Goal: Task Accomplishment & Management: Use online tool/utility

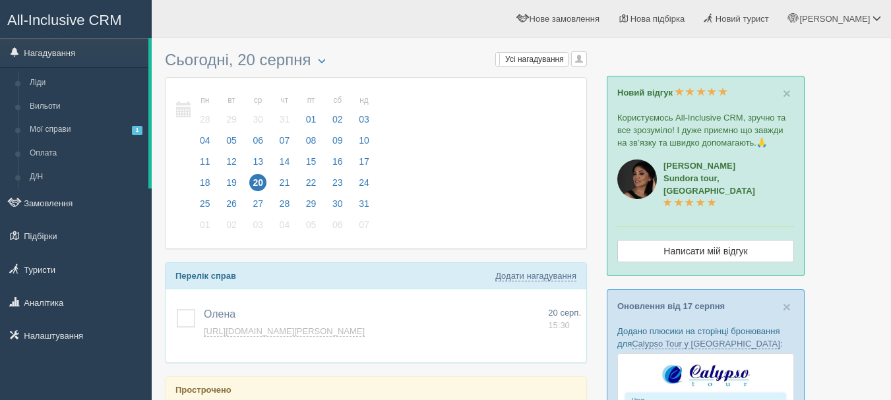
click at [92, 15] on span "All-Inclusive CRM" at bounding box center [64, 20] width 115 height 16
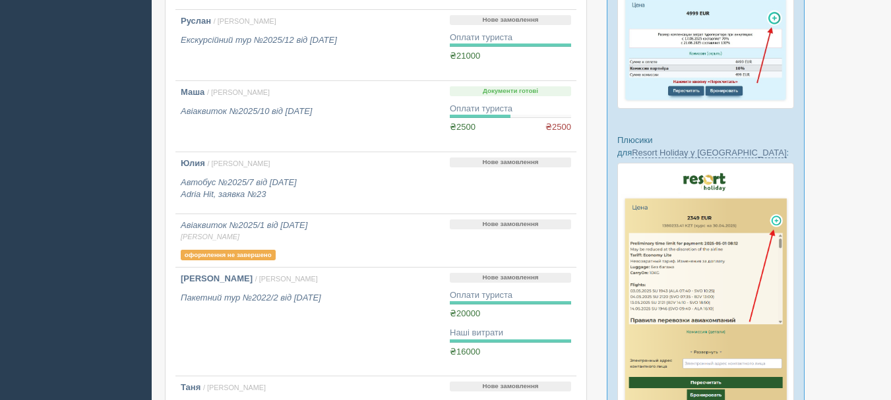
scroll to position [396, 0]
click at [305, 109] on icon "Авіаквиток №2025/10 від 14.03.2025" at bounding box center [246, 111] width 131 height 10
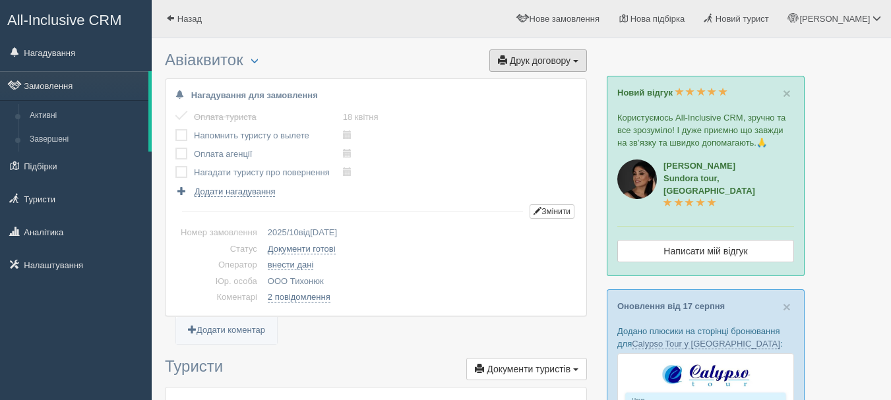
click at [560, 67] on button "Друк договору Друк" at bounding box center [538, 60] width 98 height 22
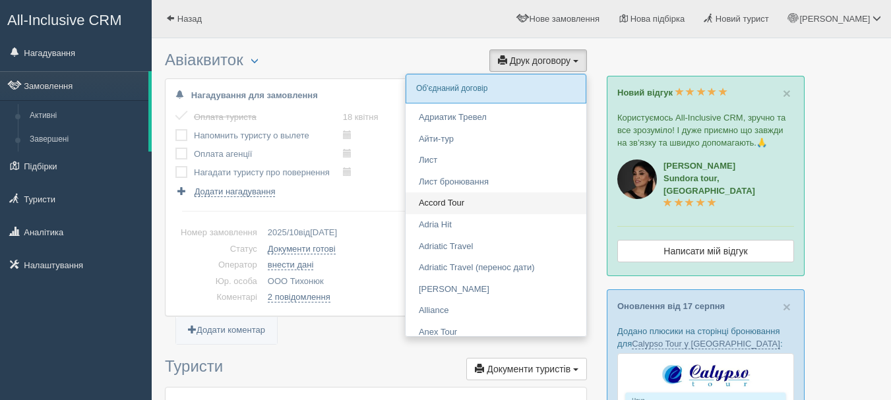
click at [477, 208] on link "Accord Tour" at bounding box center [495, 204] width 181 height 22
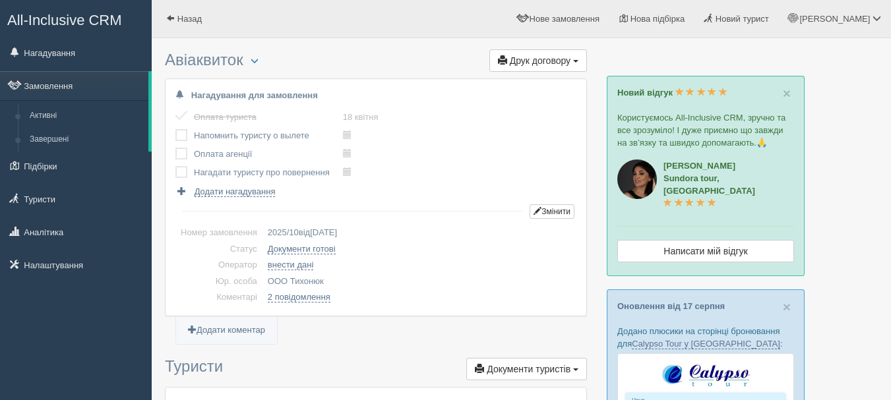
click at [102, 18] on span "All-Inclusive CRM" at bounding box center [64, 20] width 115 height 16
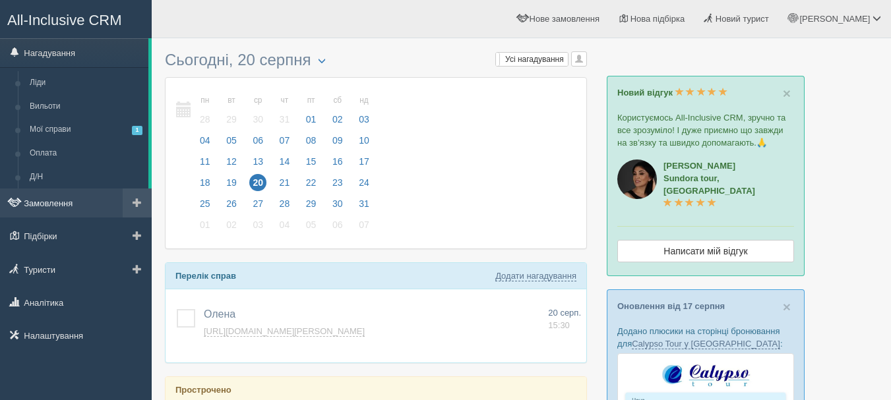
click at [60, 212] on link "Замовлення" at bounding box center [76, 203] width 152 height 29
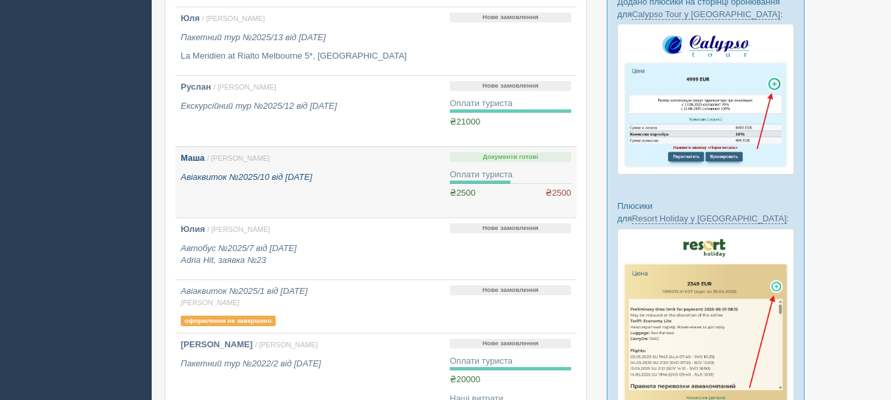
scroll to position [330, 0]
click at [411, 188] on link "Маша / [PERSON_NAME] Авіаквиток №2025/10 від [DATE]" at bounding box center [309, 182] width 269 height 71
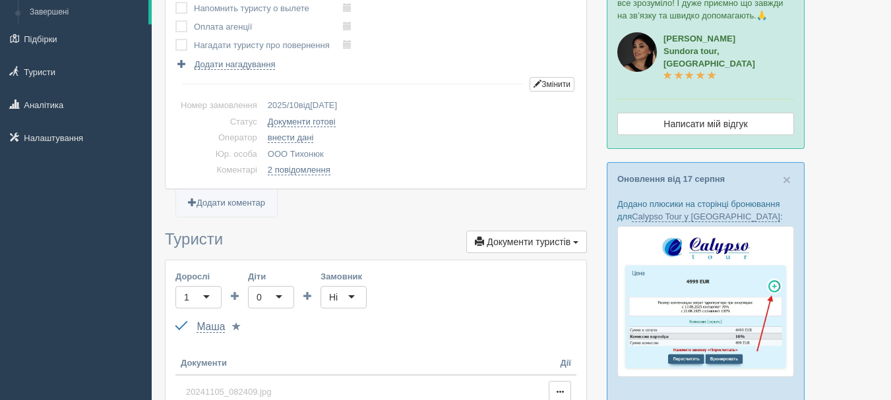
scroll to position [132, 0]
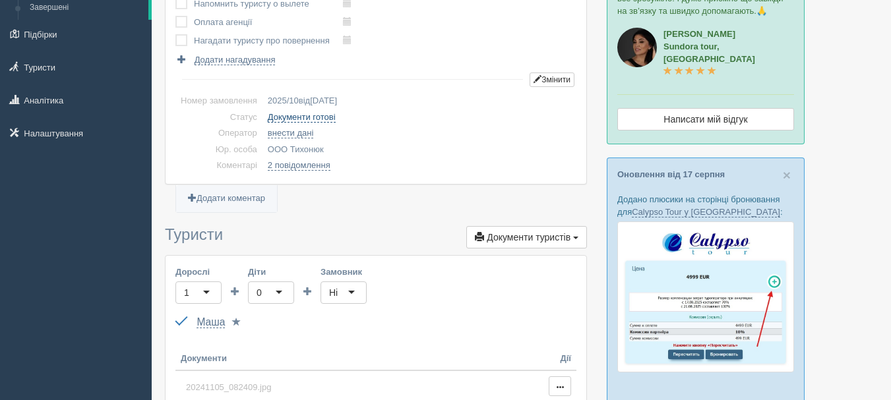
click at [315, 119] on link "Документи готові" at bounding box center [302, 117] width 68 height 11
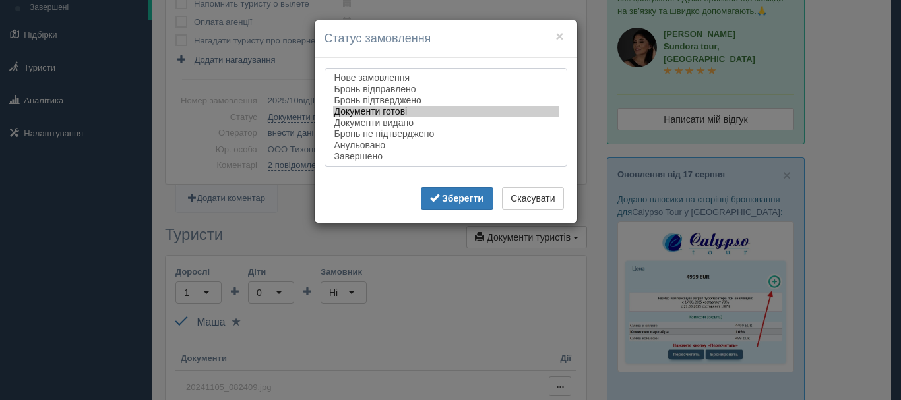
select select "booking_confirmed"
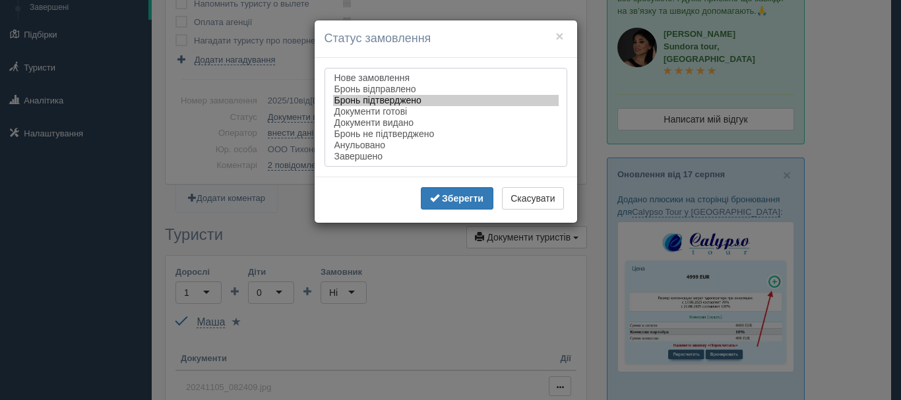
click at [389, 97] on option "Бронь підтверджено" at bounding box center [445, 100] width 225 height 11
click at [444, 200] on b "Зберегти" at bounding box center [463, 198] width 42 height 11
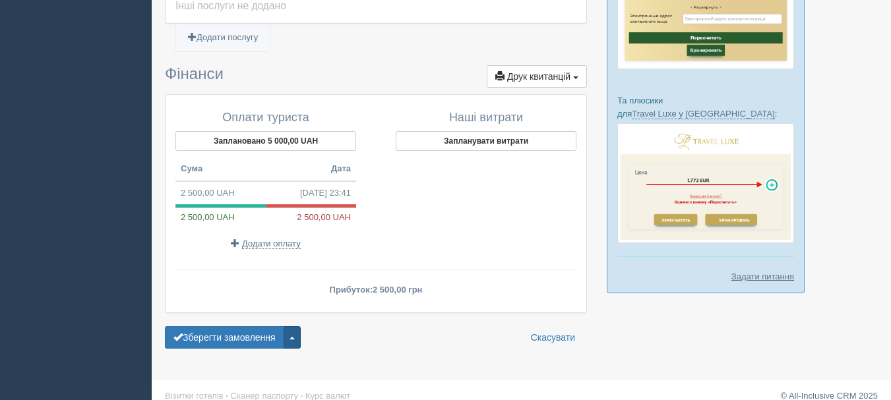
scroll to position [755, 0]
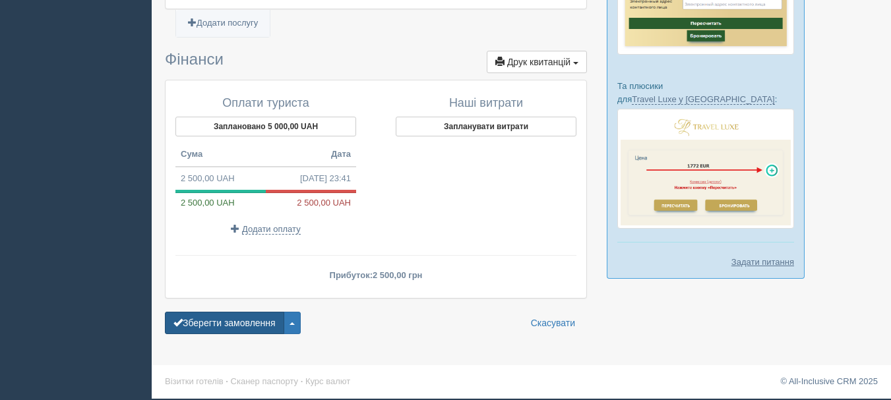
click at [256, 324] on button "Зберегти замовлення" at bounding box center [224, 323] width 119 height 22
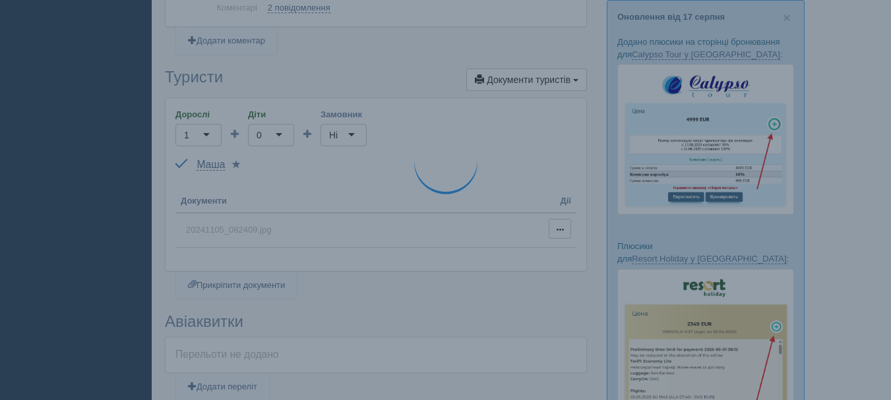
scroll to position [227, 0]
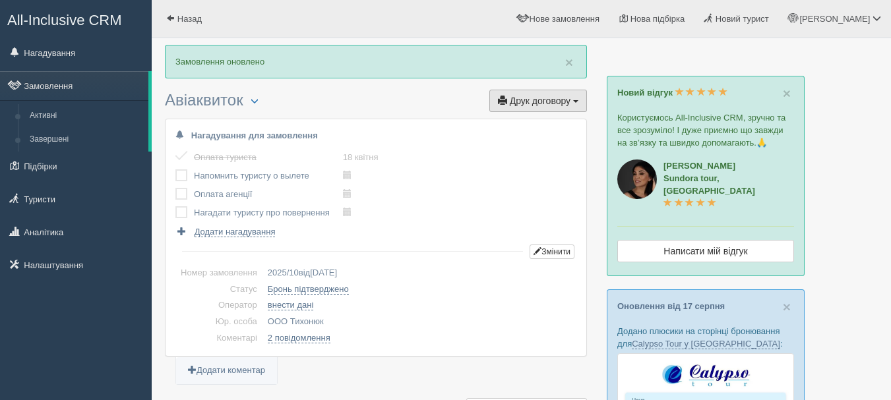
click at [574, 101] on span "button" at bounding box center [575, 101] width 5 height 3
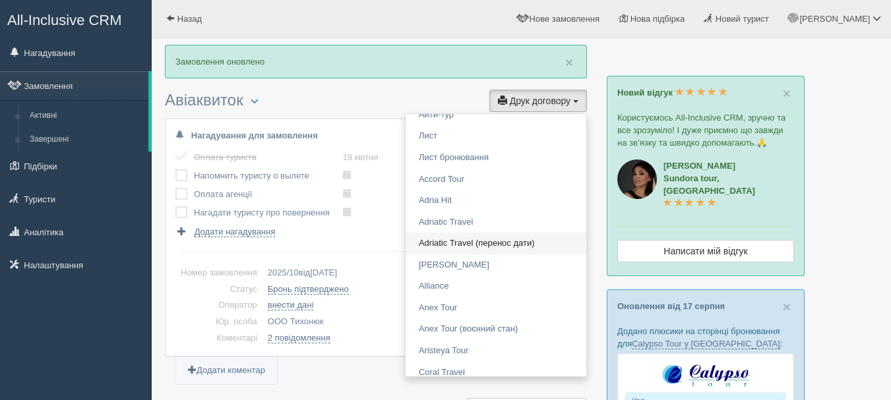
scroll to position [66, 0]
click at [501, 220] on link "Adriatic Travel" at bounding box center [495, 221] width 181 height 22
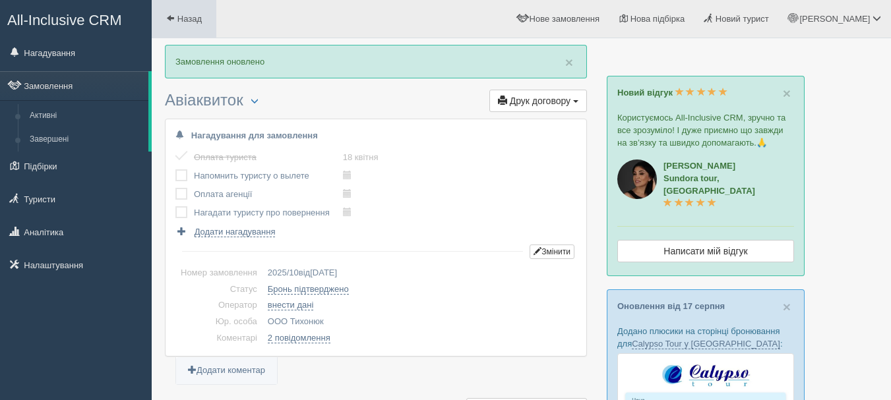
click at [200, 18] on span "Назад" at bounding box center [189, 19] width 24 height 10
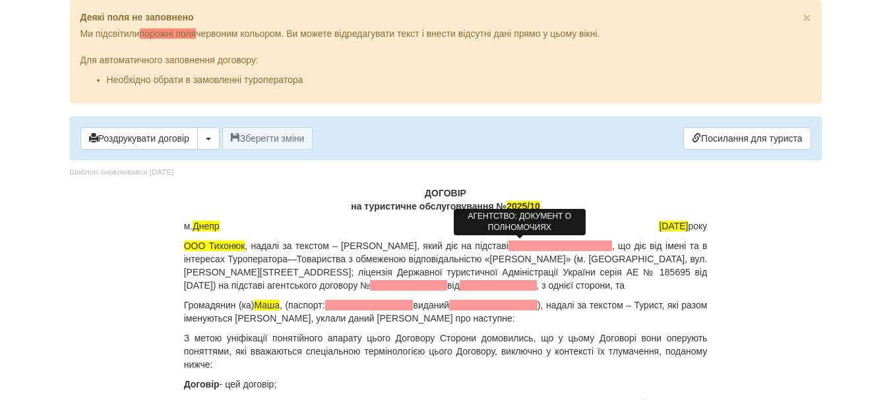
click at [508, 244] on span at bounding box center [560, 246] width 104 height 11
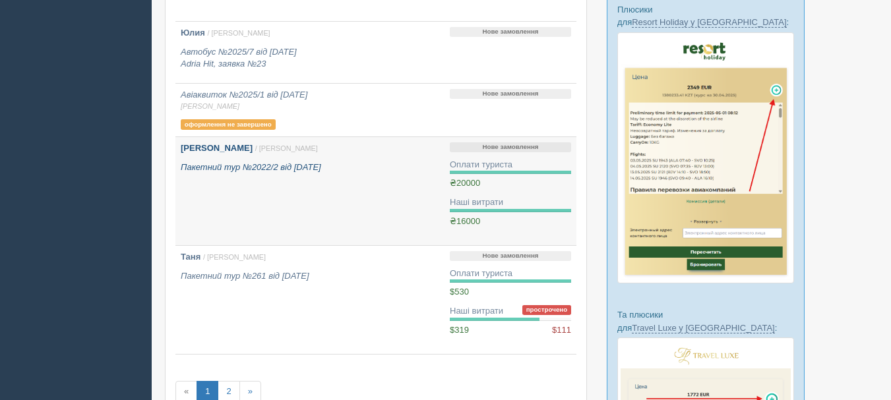
scroll to position [461, 0]
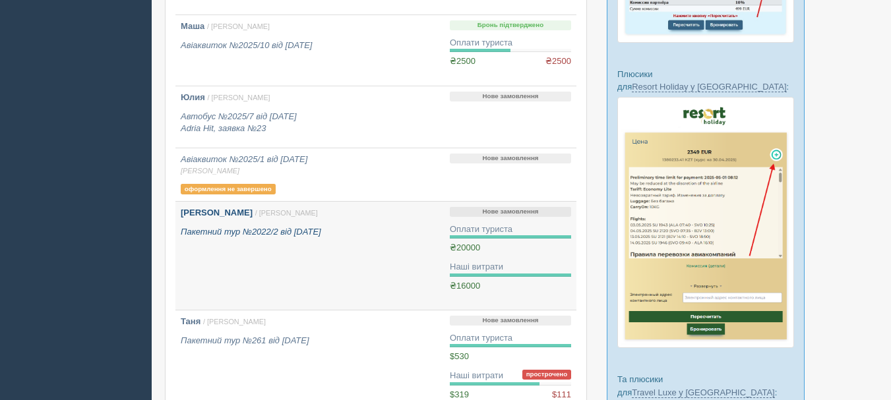
click at [274, 268] on link "Тихонюк Степан Максимович / Anna Т. Пакетний тур №2022/2 від 24.01.2022" at bounding box center [309, 256] width 269 height 108
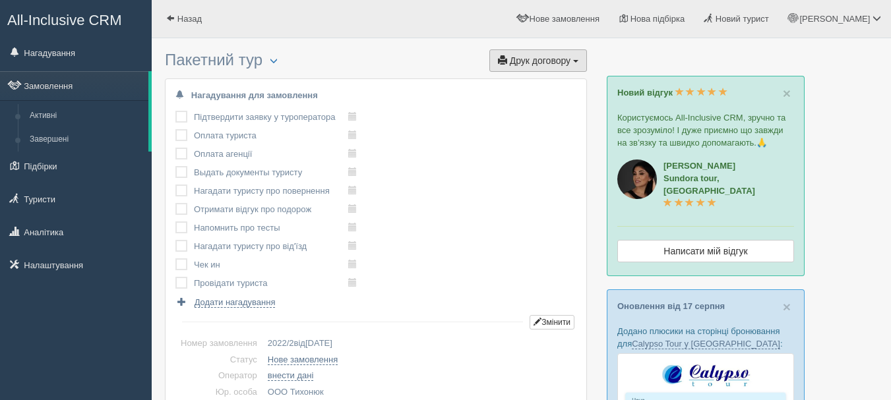
click at [545, 63] on span "Друк договору" at bounding box center [540, 60] width 61 height 11
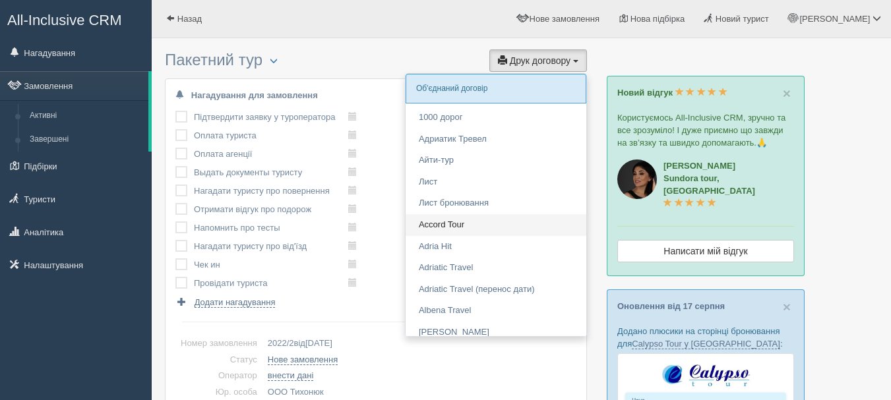
click at [463, 225] on link "Accord Tour" at bounding box center [495, 225] width 181 height 22
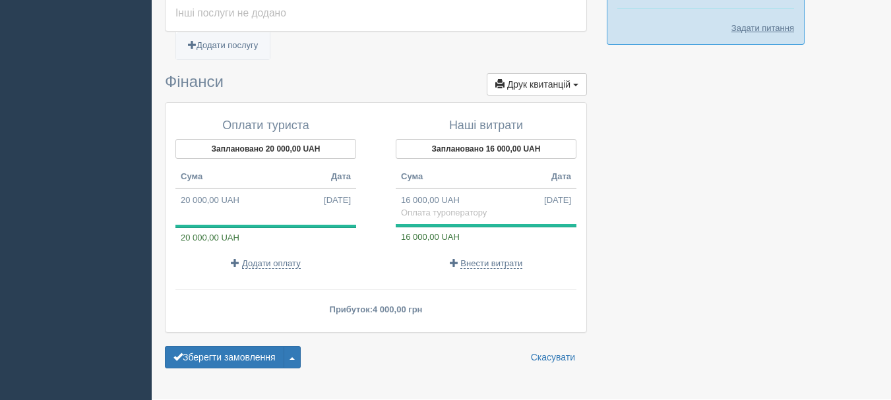
scroll to position [1024, 0]
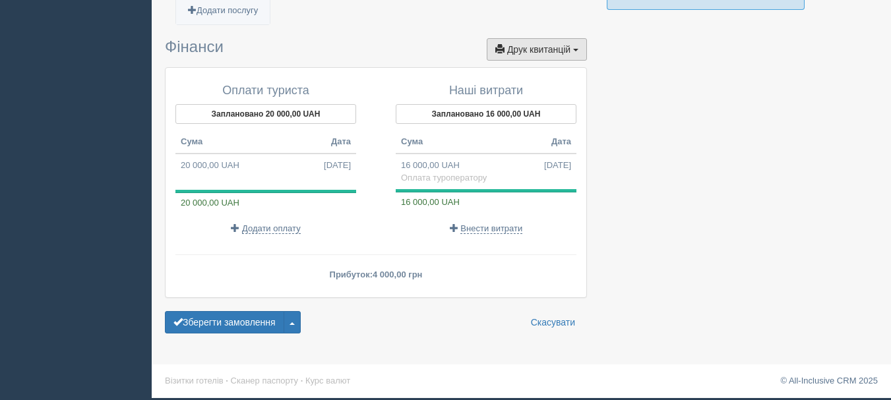
click at [582, 48] on button "Друк квитанцій Друк" at bounding box center [537, 49] width 100 height 22
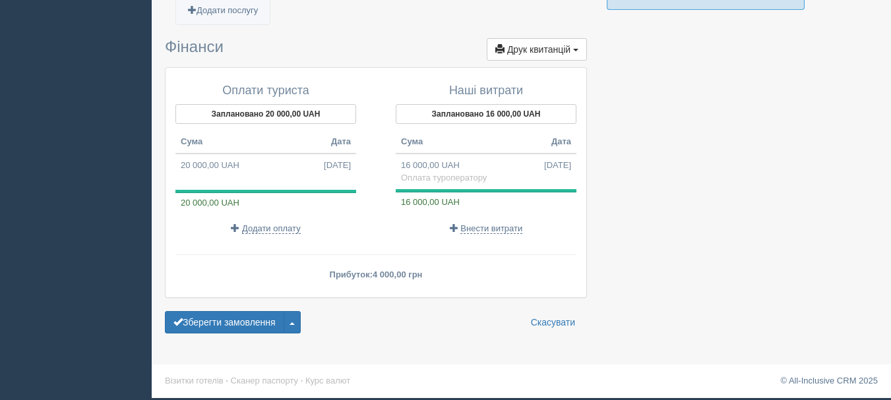
drag, startPoint x: 427, startPoint y: 268, endPoint x: 358, endPoint y: 268, distance: 69.2
click at [358, 268] on div "Оплати туриста Заплановано 20 000,00 UAH Сума Дата 20 000,00 UAH 26.01.2022 20 …" at bounding box center [375, 179] width 401 height 203
click at [447, 268] on div "Оплати туриста Заплановано 20 000,00 UAH Сума Дата 20 000,00 UAH 26.01.2022 20 …" at bounding box center [375, 179] width 401 height 203
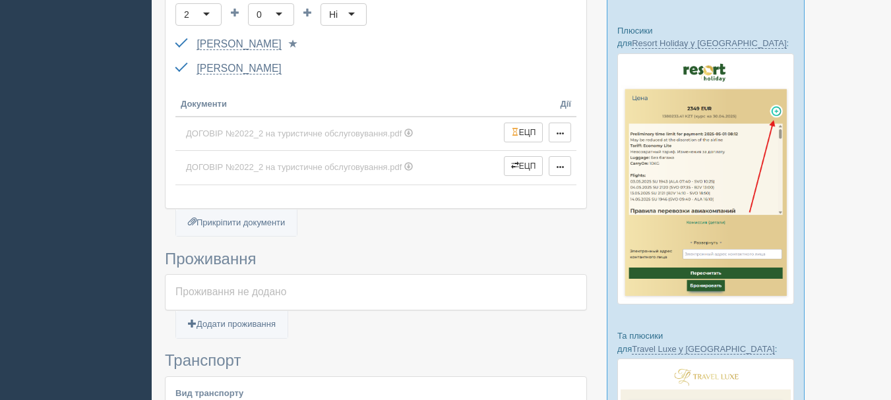
scroll to position [0, 0]
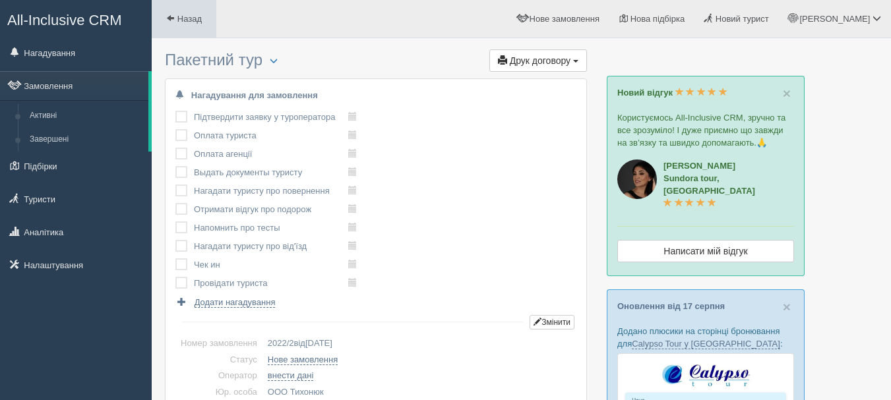
click at [189, 29] on link "Назад" at bounding box center [184, 19] width 65 height 38
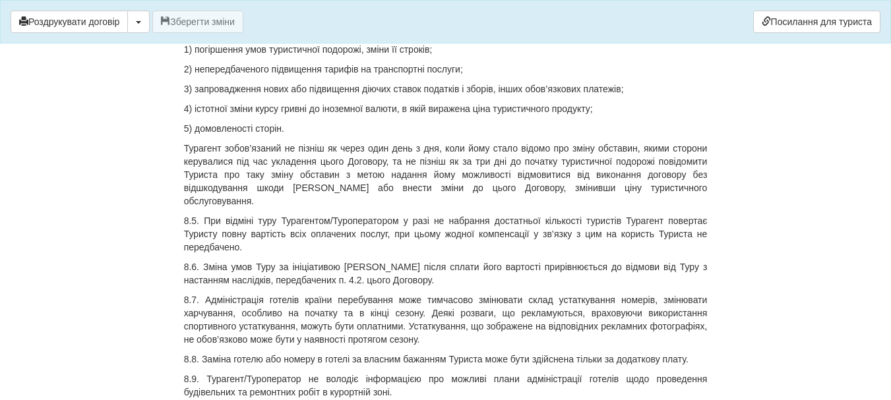
scroll to position [7779, 0]
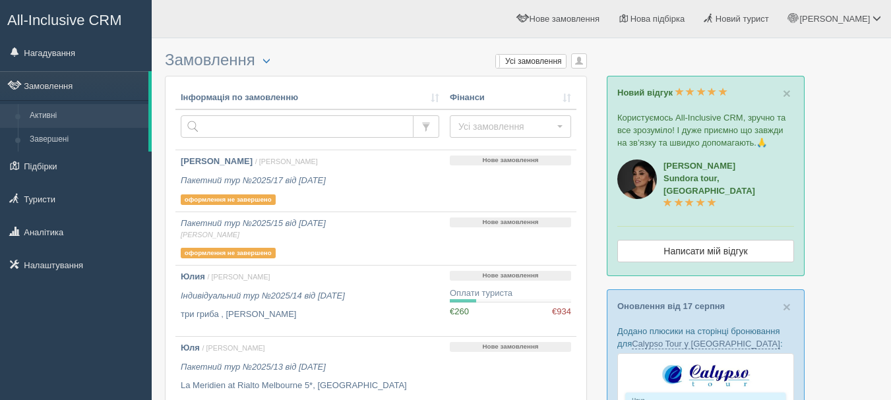
drag, startPoint x: 111, startPoint y: 20, endPoint x: 118, endPoint y: 26, distance: 8.9
click at [113, 22] on span "All-Inclusive CRM" at bounding box center [64, 20] width 115 height 16
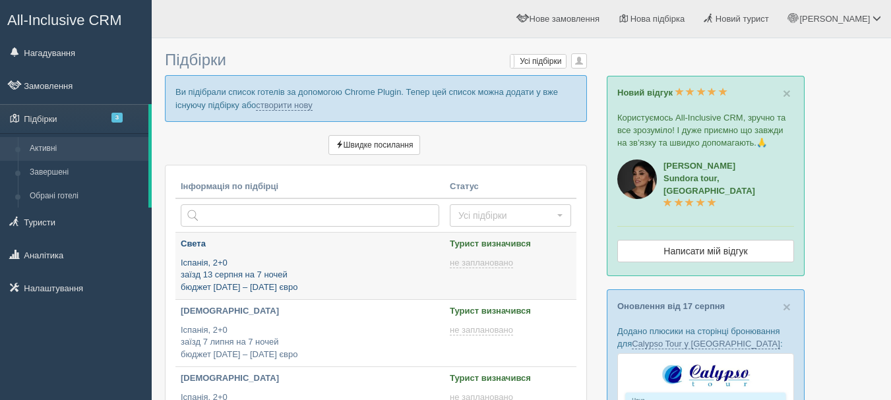
type input "2025-08-20 13:05"
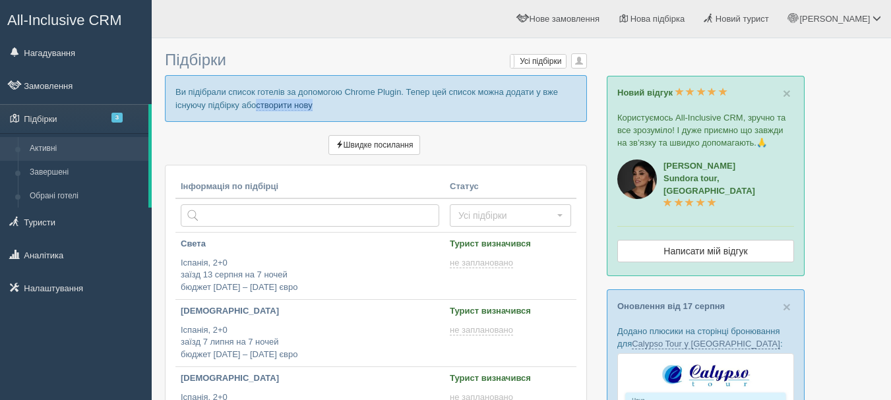
drag, startPoint x: 322, startPoint y: 107, endPoint x: 259, endPoint y: 105, distance: 62.6
click at [259, 105] on p "Ви підібрали список готелів за допомогою Chrome Plugin. Тепер цей список можна …" at bounding box center [376, 98] width 422 height 46
click at [264, 105] on link "створити нову" at bounding box center [284, 105] width 56 height 11
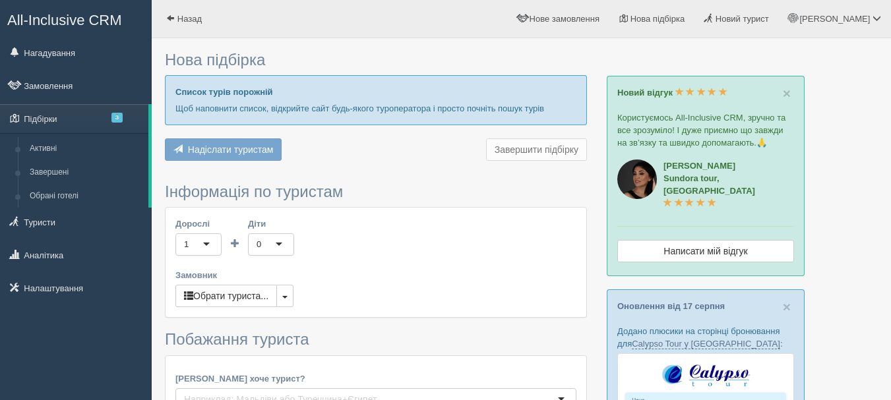
type input "7"
type input "1300"
type input "1500"
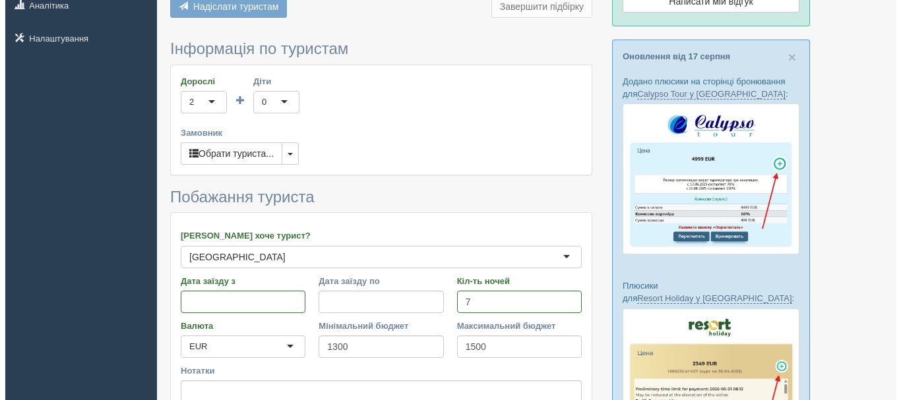
scroll to position [264, 0]
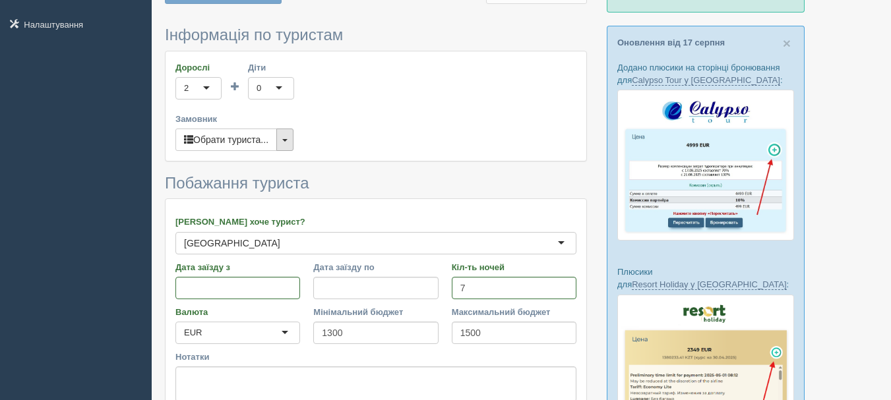
click at [293, 140] on button "button" at bounding box center [284, 140] width 17 height 22
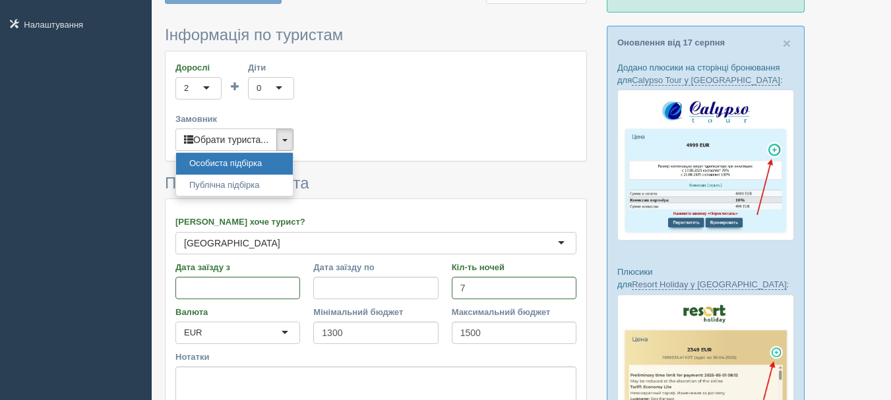
click at [332, 125] on label "Замовник" at bounding box center [375, 119] width 401 height 13
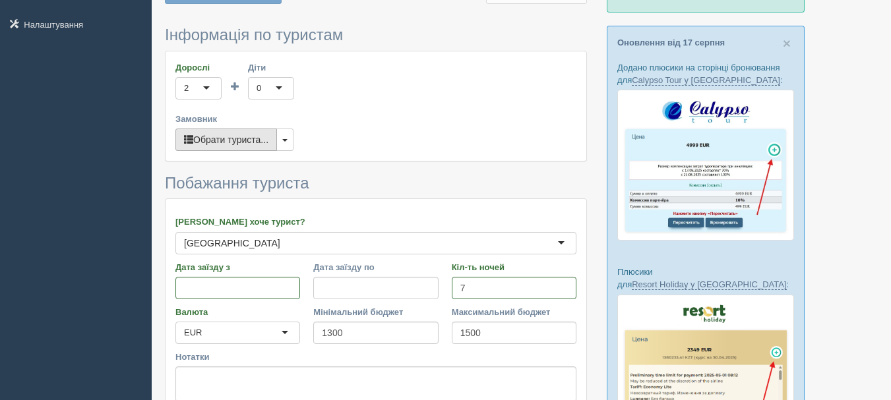
click at [233, 136] on button "Обрати туриста..." at bounding box center [226, 140] width 102 height 22
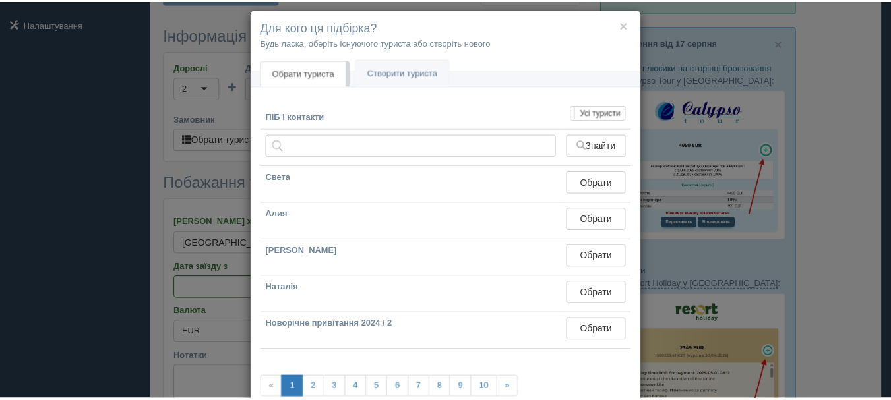
scroll to position [0, 0]
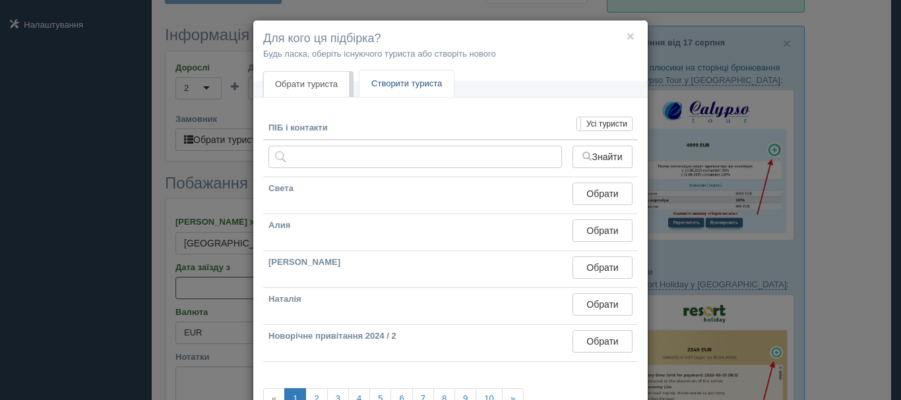
click at [415, 84] on link "Створити туриста" at bounding box center [406, 84] width 94 height 27
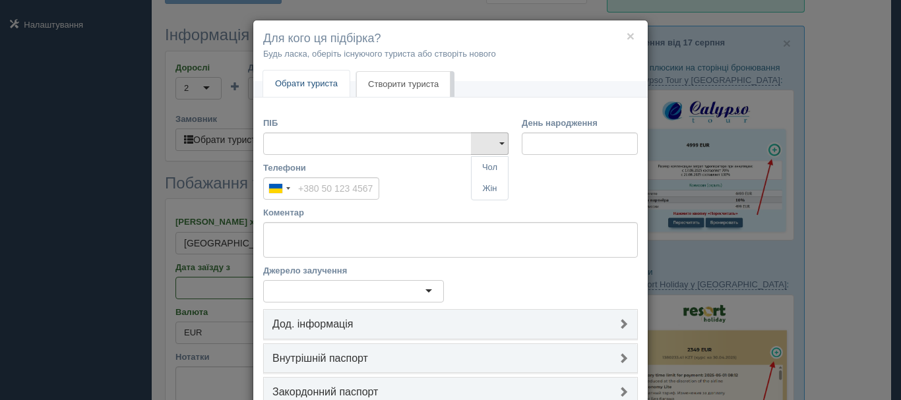
click at [328, 90] on link "Обрати туриста" at bounding box center [306, 84] width 86 height 27
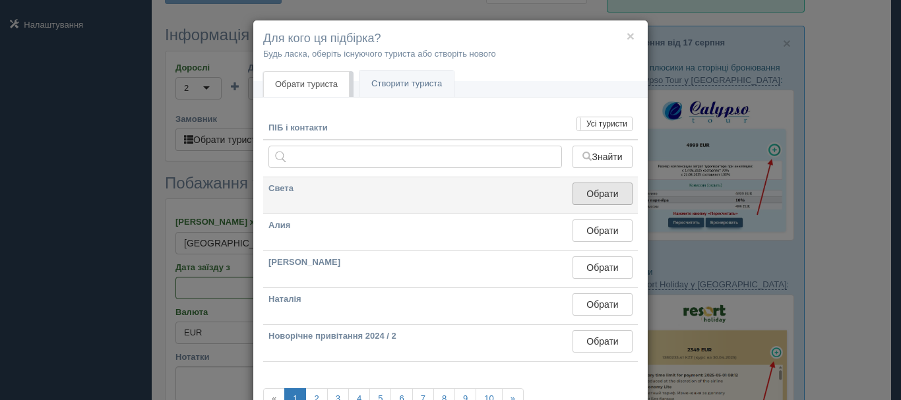
click at [615, 189] on button "Обрати" at bounding box center [602, 194] width 60 height 22
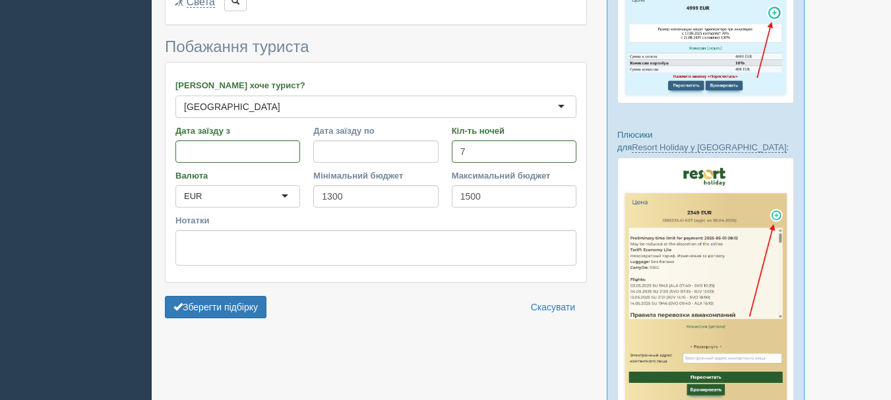
scroll to position [461, 0]
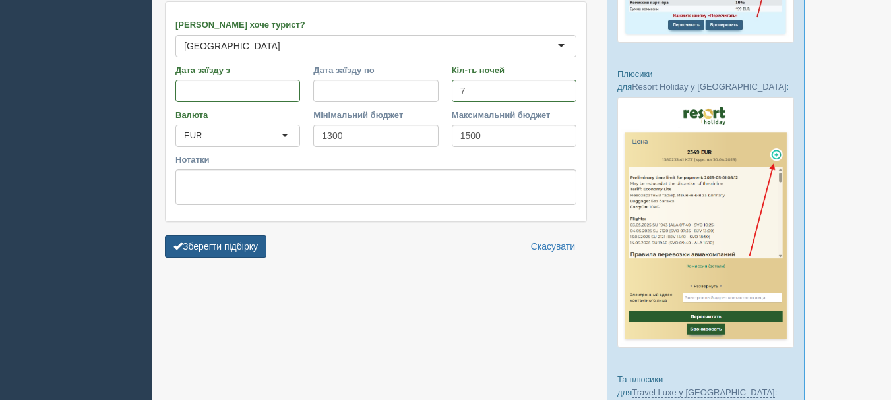
click at [242, 255] on button "Зберегти підбірку" at bounding box center [216, 246] width 102 height 22
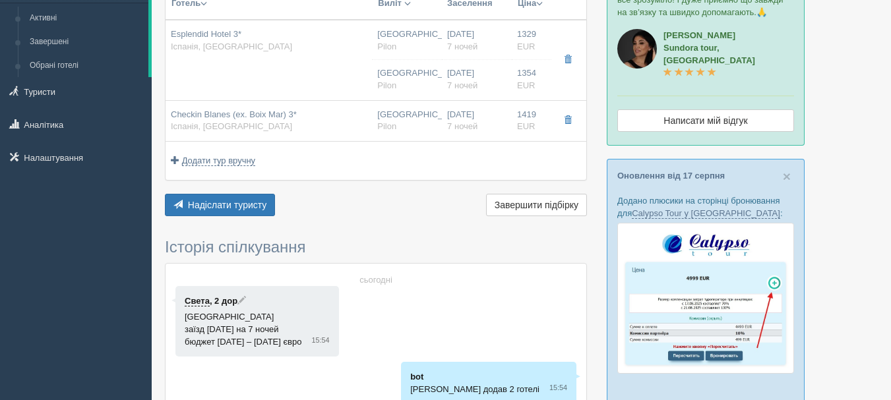
scroll to position [132, 0]
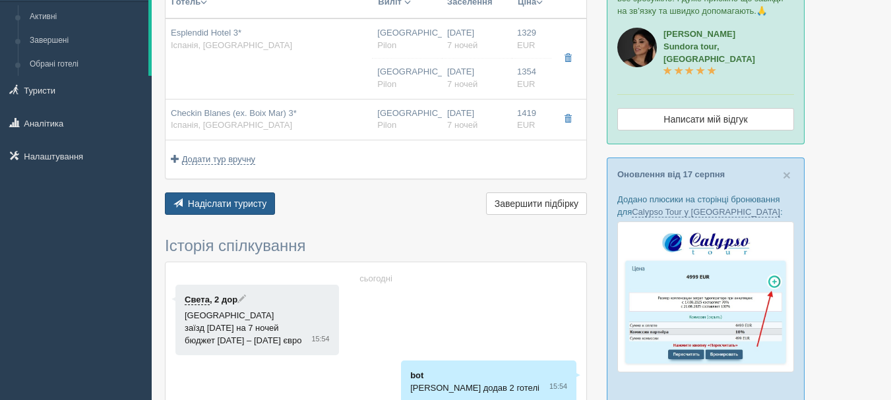
click at [259, 210] on button "Надіслати туристу Надіслати" at bounding box center [220, 204] width 110 height 22
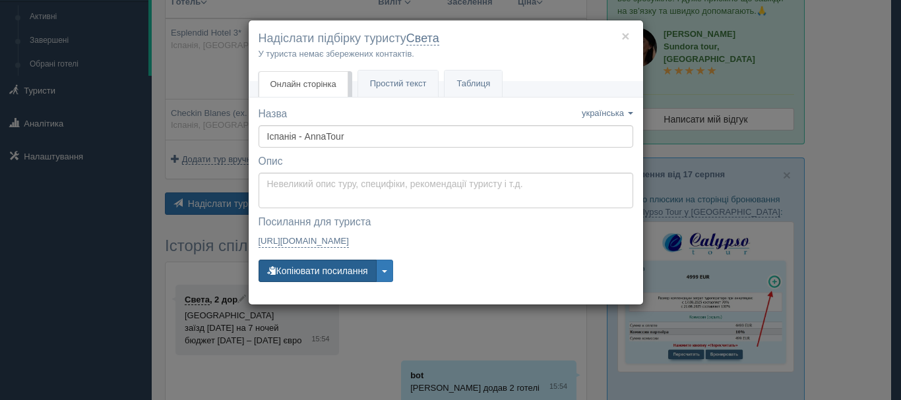
click at [318, 270] on button "Копіювати посилання" at bounding box center [317, 271] width 118 height 22
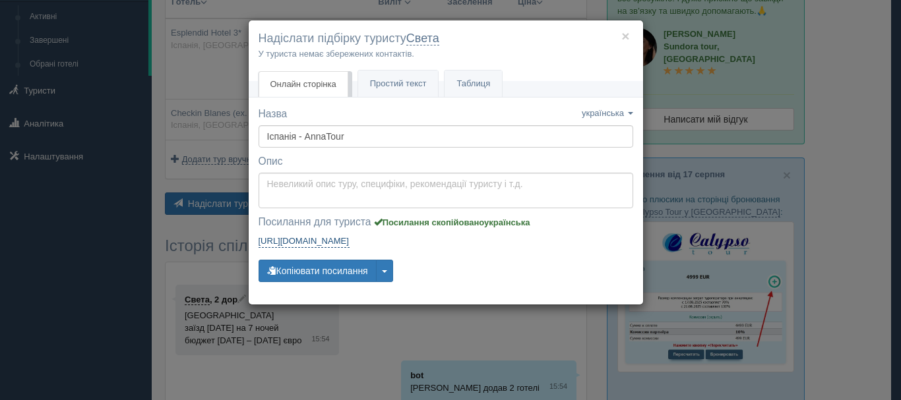
click at [349, 240] on link "https://tourist.allinclusivecrm.com/a/3817406522/1410595068/V1uzmVYrFC https://…" at bounding box center [303, 241] width 91 height 13
drag, startPoint x: 676, startPoint y: 154, endPoint x: 613, endPoint y: 112, distance: 76.1
click at [676, 154] on div "× Надіслати підбірку туристу Света У туриста немає збережених контактів. Онлайн…" at bounding box center [450, 200] width 901 height 400
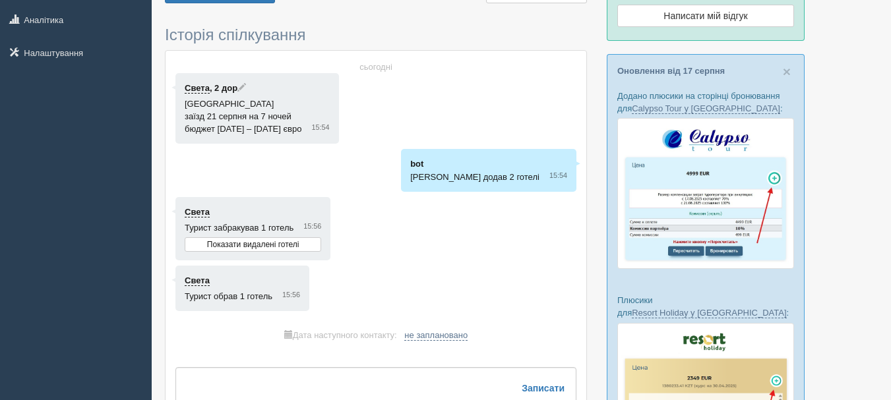
scroll to position [330, 0]
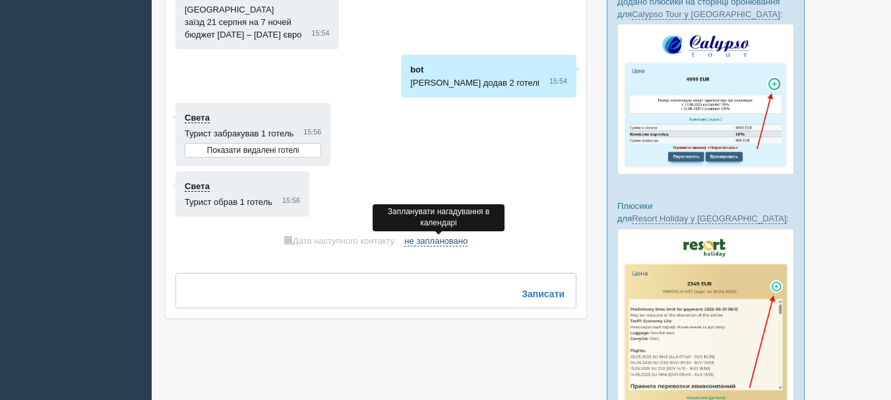
click at [461, 243] on span "не заплановано" at bounding box center [435, 241] width 63 height 11
select select "16"
select select "50"
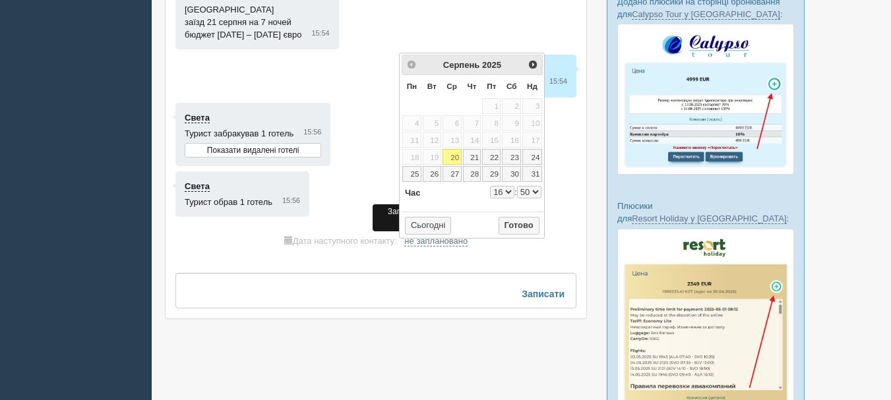
click at [411, 271] on div "сьогодні Света , 2 дор Іспанія заїзд 21 серпня на 7 ночей бюджет [DATE] – [DATE…" at bounding box center [375, 137] width 421 height 362
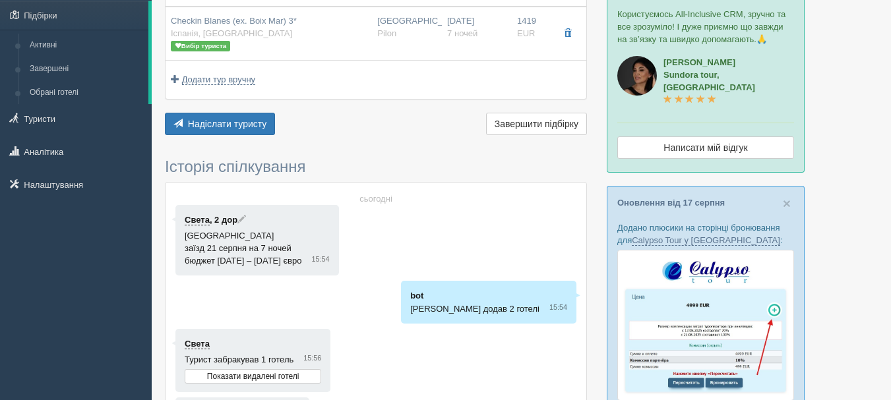
scroll to position [0, 0]
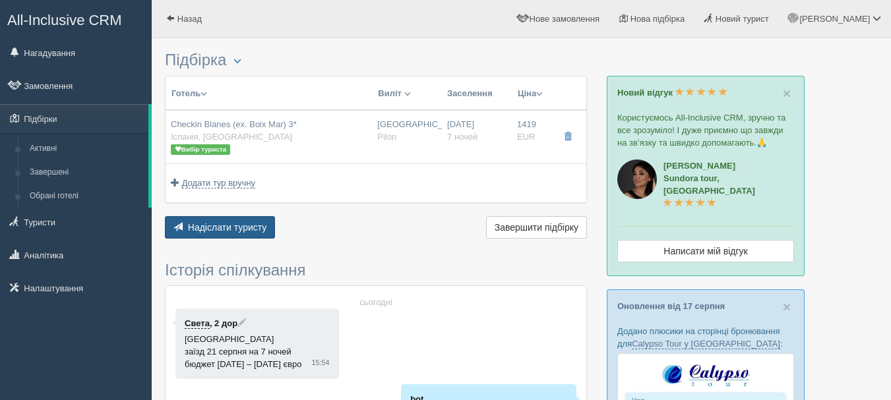
click at [206, 231] on span "Надіслати туристу" at bounding box center [227, 227] width 79 height 11
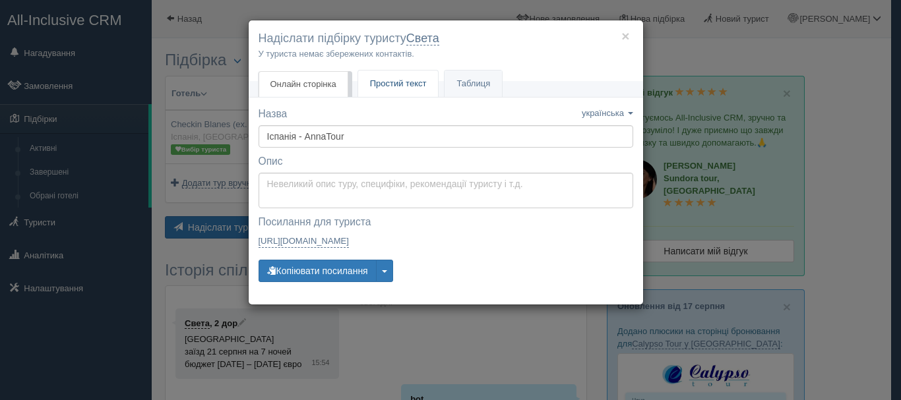
click at [402, 91] on link "Простий текст Текст" at bounding box center [398, 84] width 80 height 27
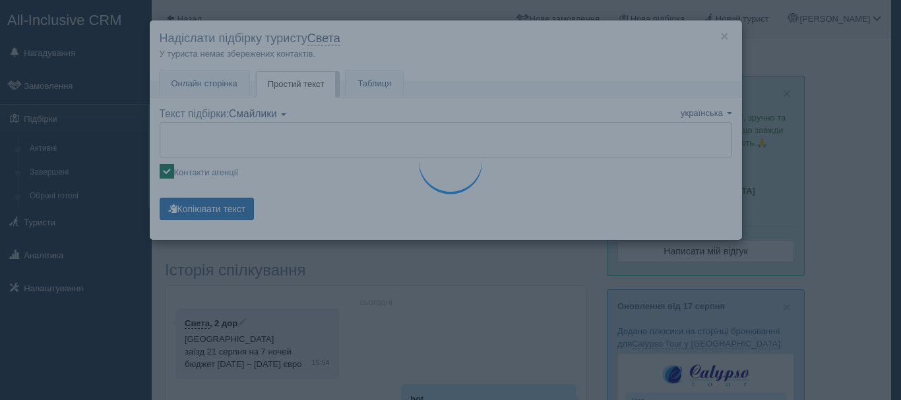
type textarea "🌞 Loremip dol! Sitametcon Adi elitseddoe temp incididu: 🌎 Utlabor, Etdolo 🏩 Mag…"
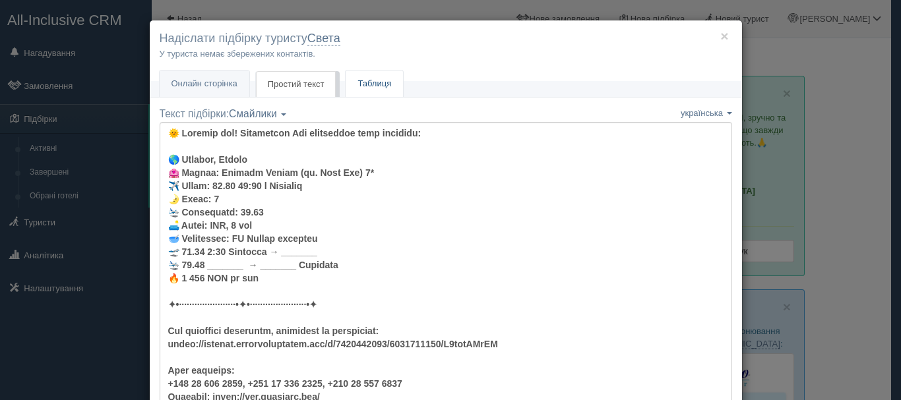
click at [378, 86] on link "Таблиця" at bounding box center [373, 84] width 57 height 27
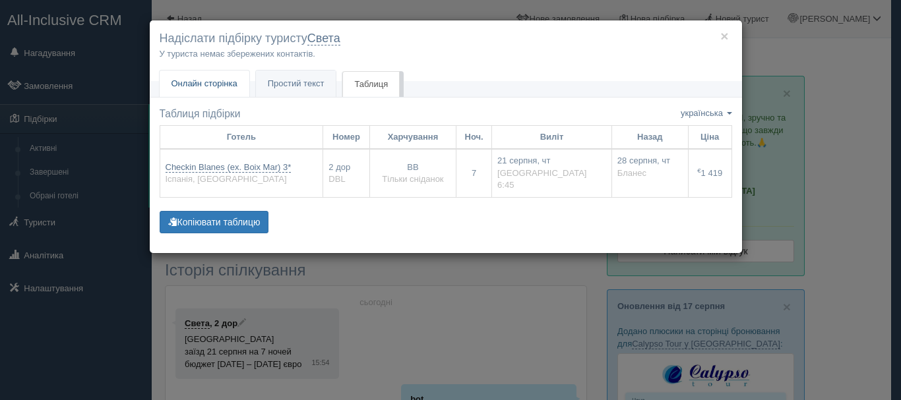
click at [225, 80] on span "Онлайн сторінка" at bounding box center [204, 83] width 66 height 10
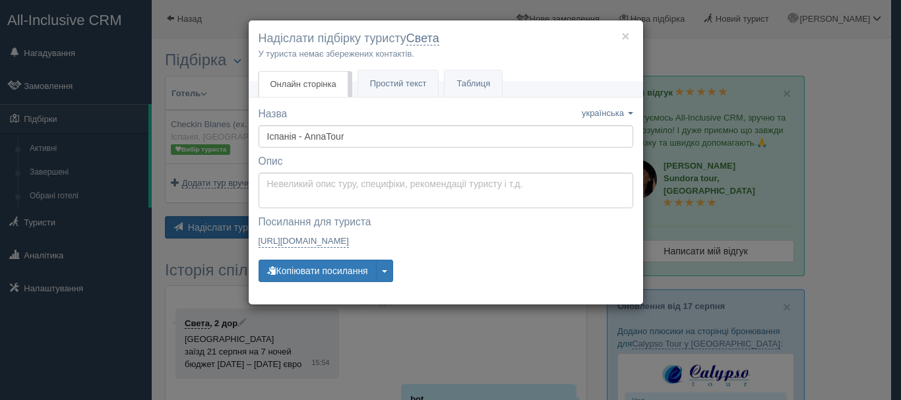
click at [490, 316] on div "× Надіслати підбірку туристу Света У туриста немає збережених контактів. Онлайн…" at bounding box center [450, 200] width 901 height 400
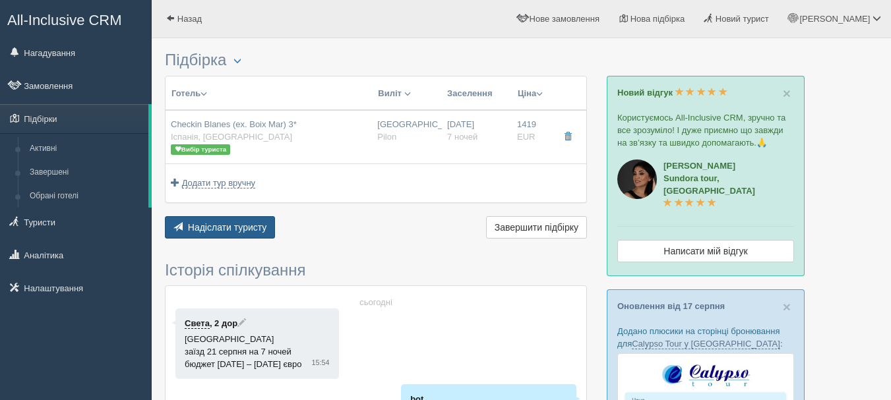
click at [216, 233] on button "Надіслати туристу Надіслати" at bounding box center [220, 227] width 110 height 22
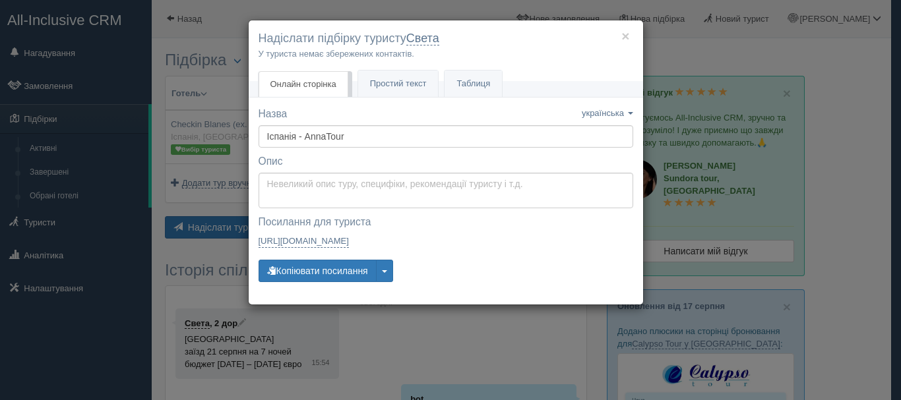
drag, startPoint x: 220, startPoint y: 265, endPoint x: 220, endPoint y: 233, distance: 32.3
click at [220, 265] on div "× Надіслати підбірку туристу Света У туриста немає збережених контактів. Онлайн…" at bounding box center [450, 200] width 901 height 400
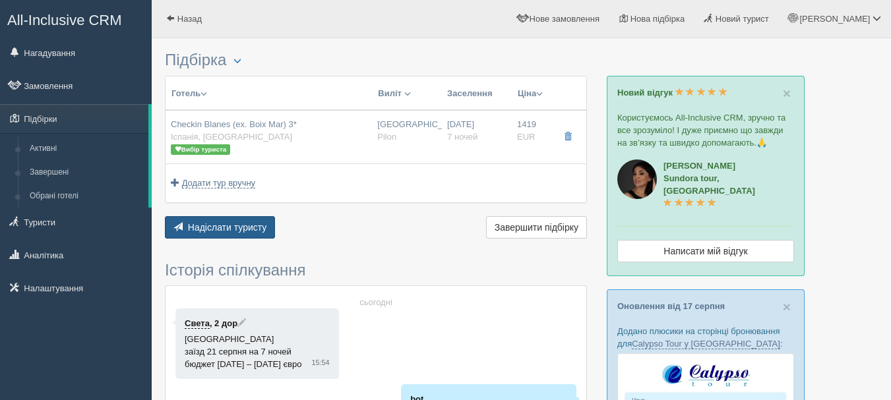
click at [220, 228] on span "Надіслати туристу" at bounding box center [227, 227] width 79 height 11
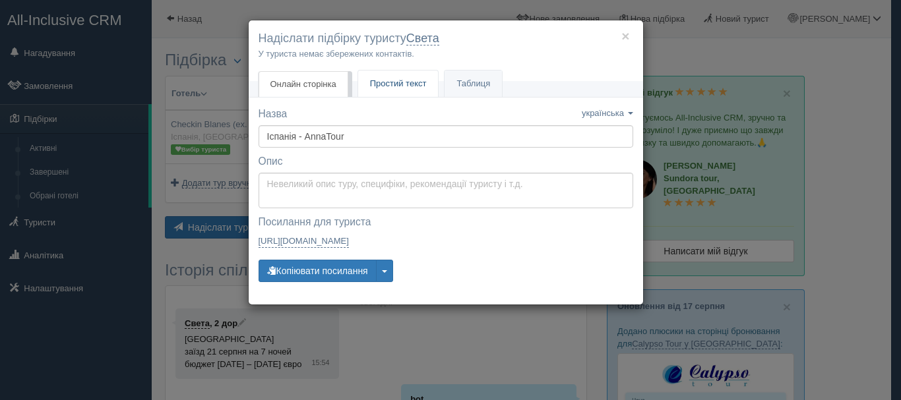
click at [399, 92] on link "Простий текст Текст" at bounding box center [398, 84] width 80 height 27
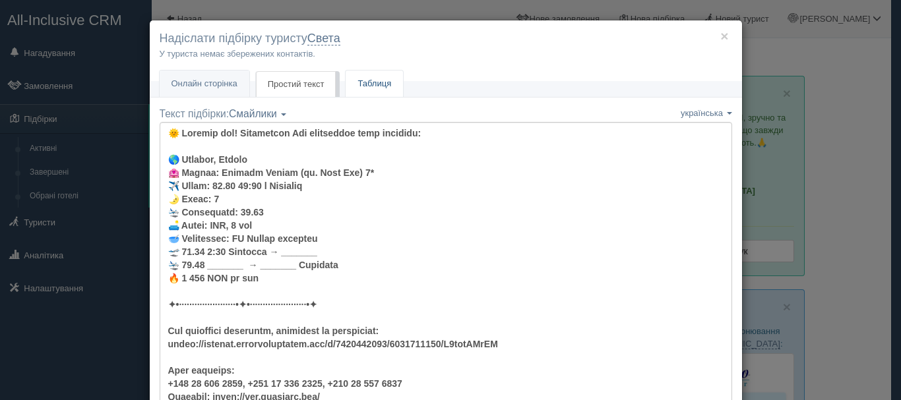
click at [380, 80] on link "Таблиця" at bounding box center [373, 84] width 57 height 27
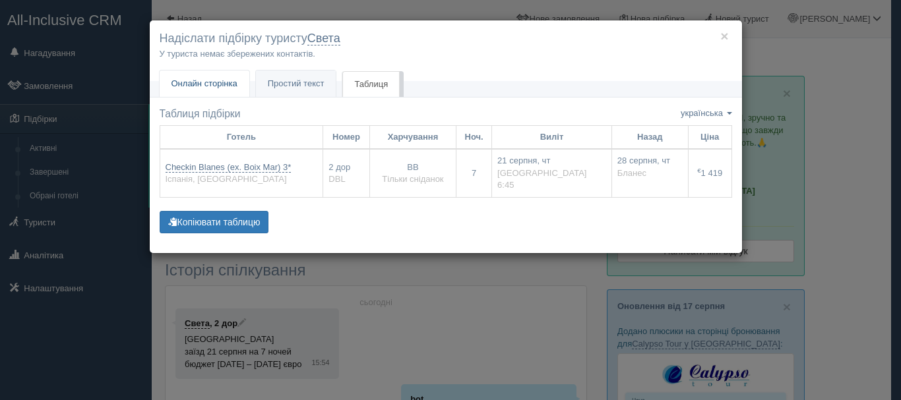
click at [235, 74] on link "Онлайн сторінка Онлайн" at bounding box center [205, 84] width 90 height 27
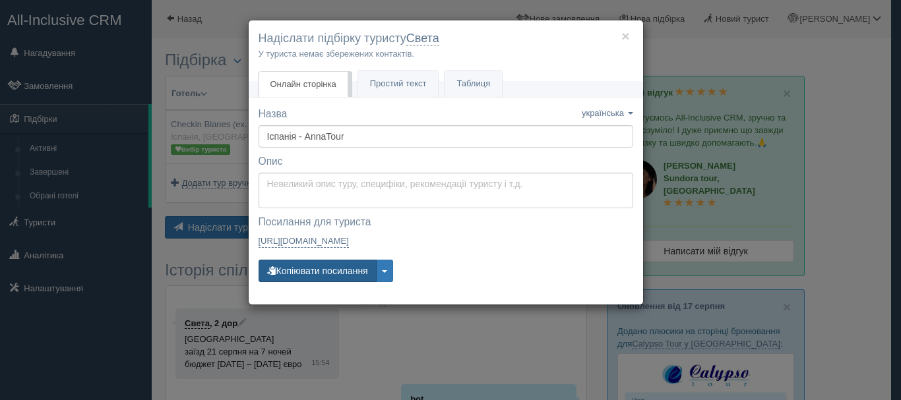
click at [351, 268] on button "Копіювати посилання" at bounding box center [317, 271] width 118 height 22
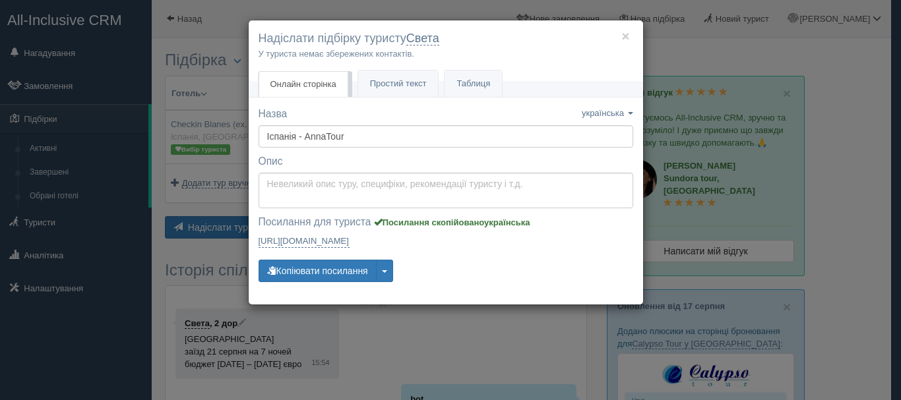
click at [419, 335] on div "× Надіслати підбірку туристу Света У туриста немає збережених контактів. Онлайн…" at bounding box center [450, 200] width 901 height 400
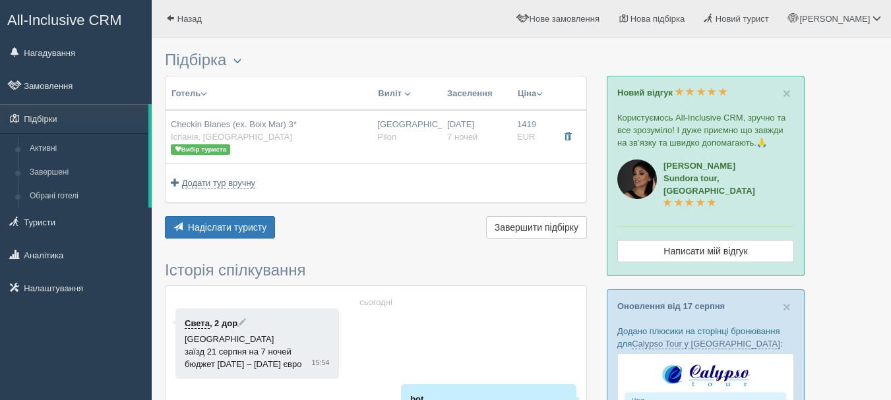
click at [119, 20] on span "All-Inclusive CRM" at bounding box center [64, 20] width 115 height 16
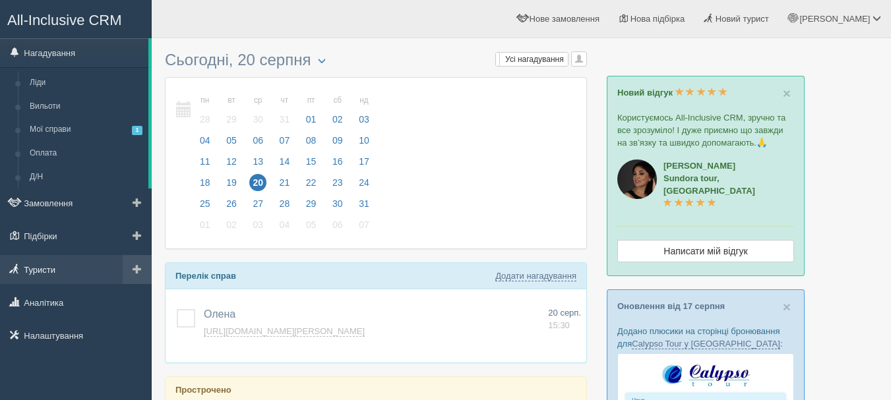
click at [51, 271] on link "Туристи" at bounding box center [76, 269] width 152 height 29
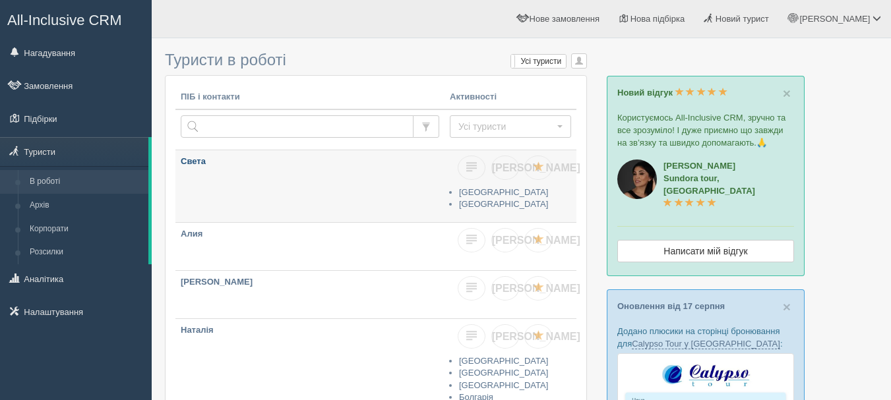
click at [264, 197] on link "Света" at bounding box center [309, 186] width 269 height 72
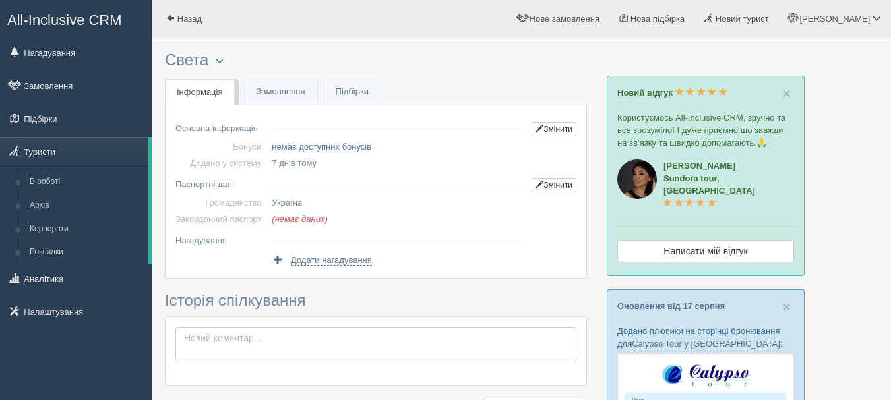
click at [356, 32] on div "Назад [PERSON_NAME] Мій профіль Моя аналітика" at bounding box center [521, 19] width 739 height 38
drag, startPoint x: 287, startPoint y: 3, endPoint x: 271, endPoint y: 57, distance: 56.3
click at [271, 57] on h3 "Света Менеджер: [PERSON_NAME] Відправити до архіву Взяти в роботу Об'єднати дуб…" at bounding box center [376, 60] width 422 height 18
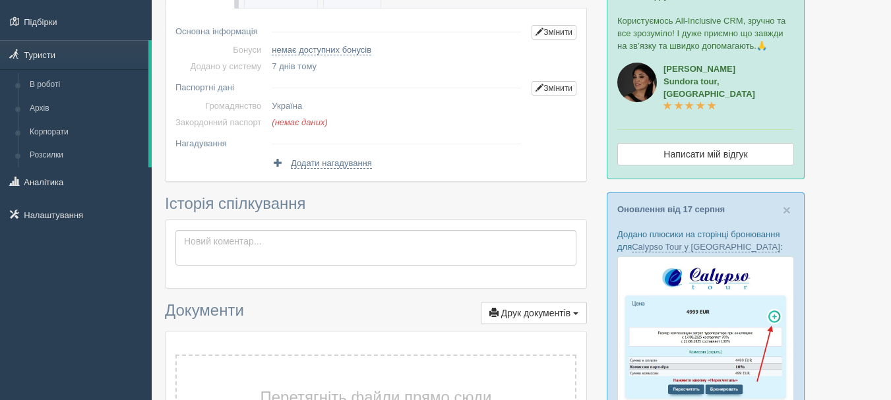
scroll to position [132, 0]
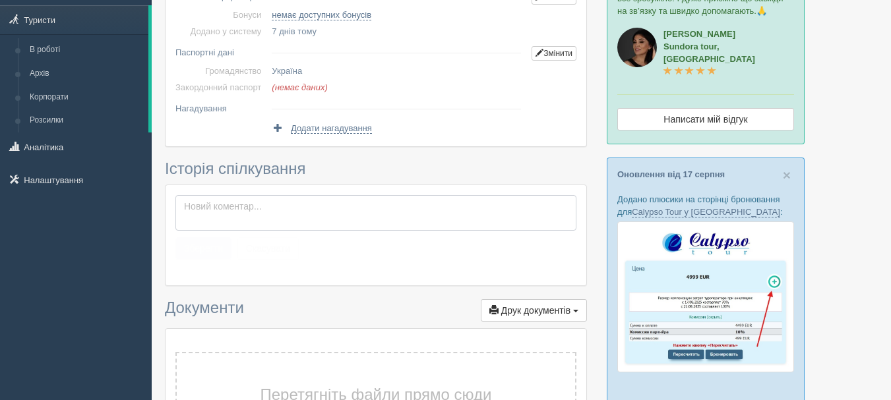
click at [374, 211] on textarea at bounding box center [375, 213] width 401 height 36
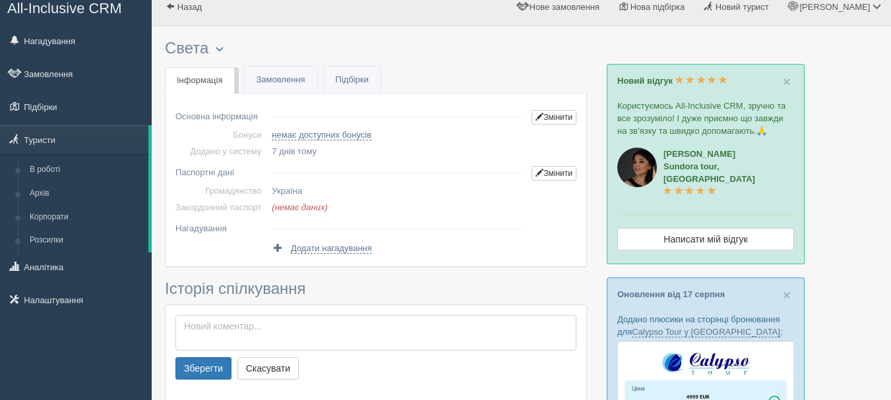
scroll to position [0, 0]
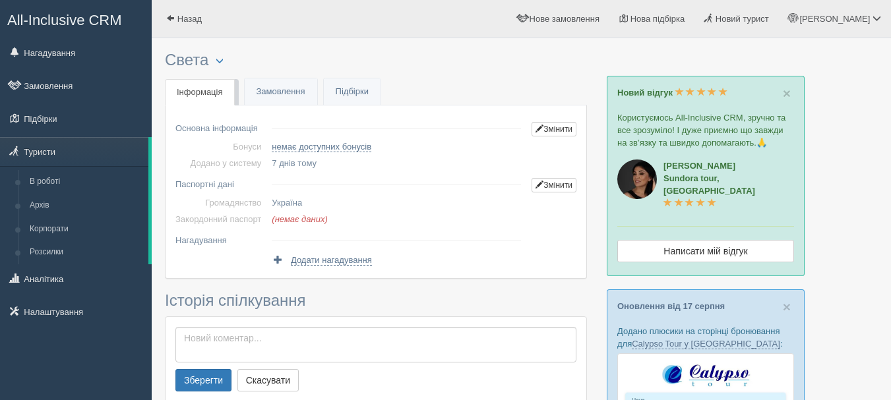
click at [101, 15] on span "All-Inclusive CRM" at bounding box center [64, 20] width 115 height 16
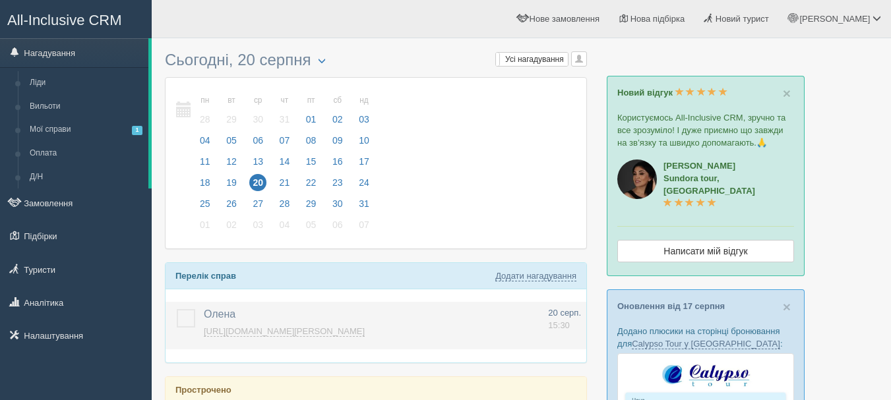
click at [354, 329] on link "[URL][DOMAIN_NAME][PERSON_NAME]" at bounding box center [284, 331] width 161 height 11
click at [177, 309] on label at bounding box center [177, 309] width 0 height 0
click at [0, 0] on input "checkbox" at bounding box center [0, 0] width 0 height 0
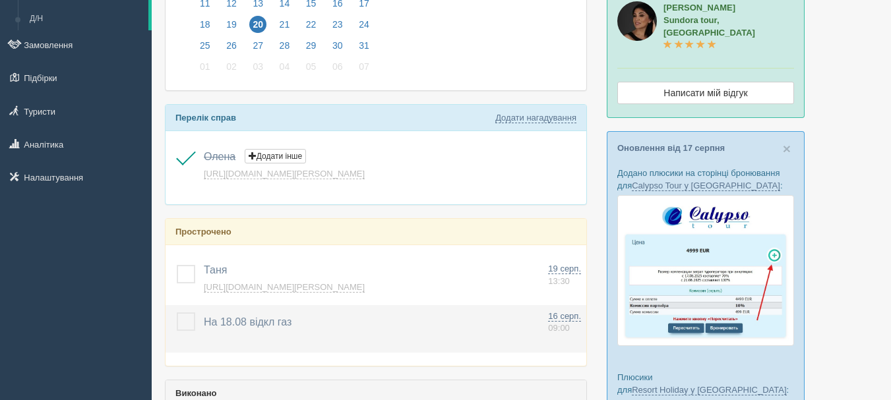
scroll to position [198, 0]
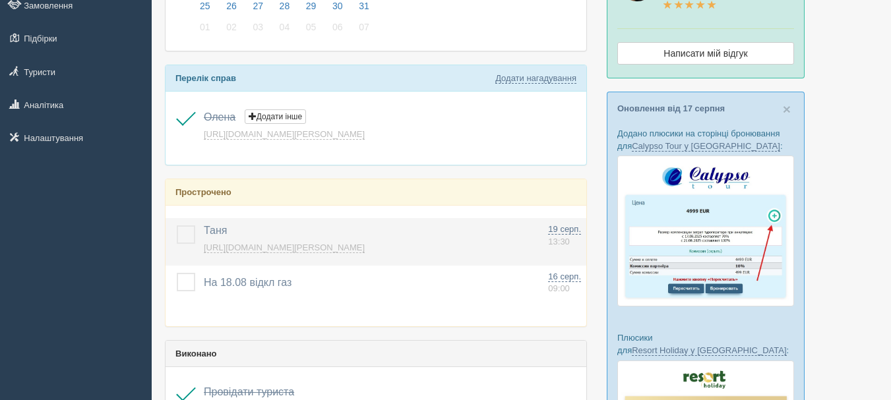
click at [349, 251] on link "[URL][DOMAIN_NAME][PERSON_NAME]" at bounding box center [284, 248] width 161 height 11
click at [177, 225] on label at bounding box center [177, 225] width 0 height 0
click at [0, 0] on input "checkbox" at bounding box center [0, 0] width 0 height 0
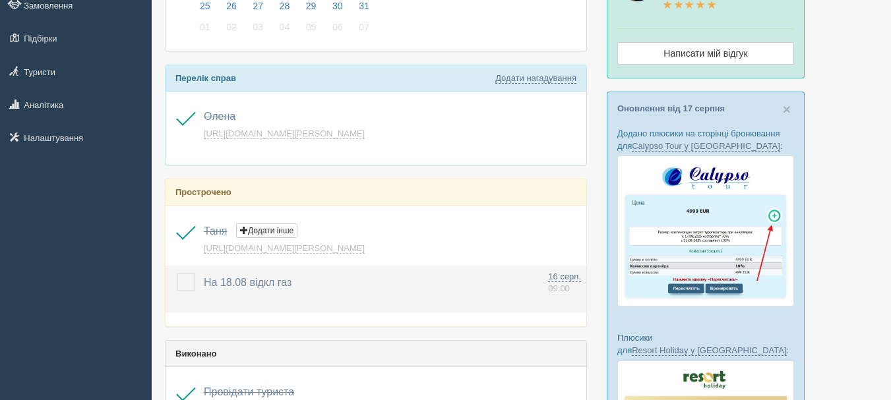
click at [177, 273] on label at bounding box center [177, 273] width 0 height 0
click at [0, 0] on input "checkbox" at bounding box center [0, 0] width 0 height 0
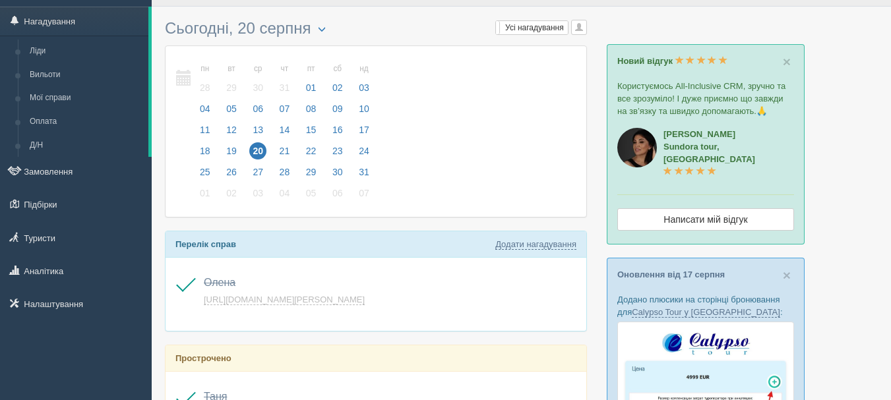
scroll to position [0, 0]
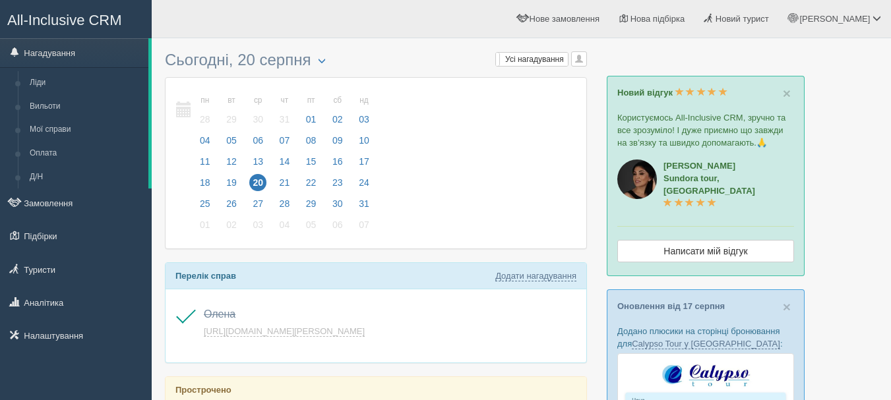
click at [92, 16] on span "All-Inclusive CRM" at bounding box center [64, 20] width 115 height 16
